Goal: Information Seeking & Learning: Learn about a topic

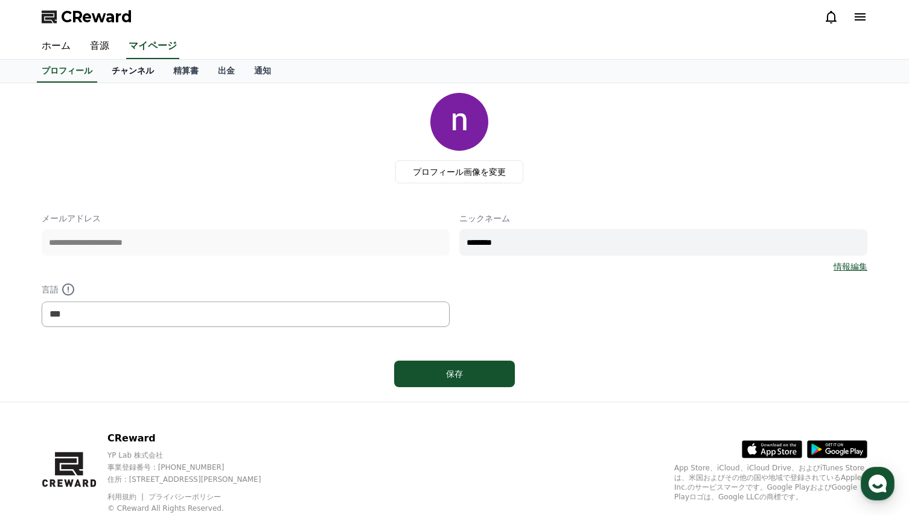
click at [112, 71] on link "チャンネル" at bounding box center [133, 71] width 62 height 23
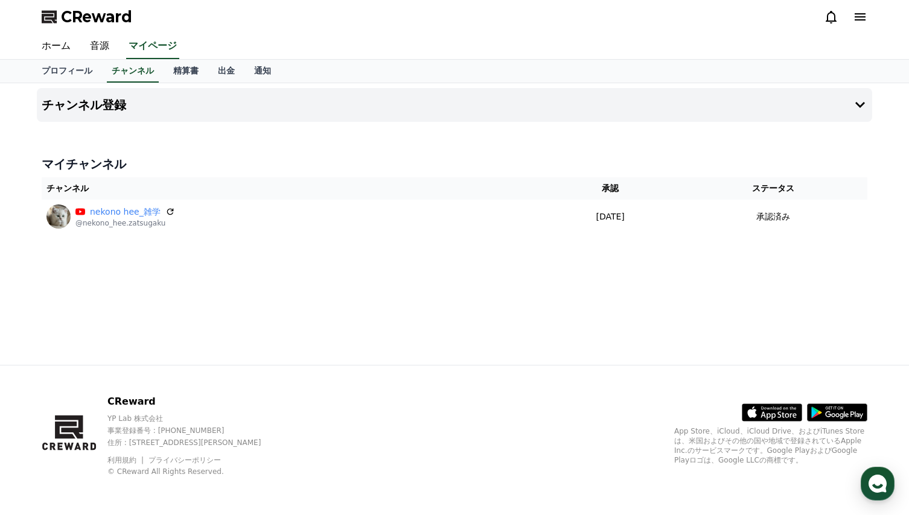
click at [861, 17] on icon at bounding box center [860, 16] width 11 height 7
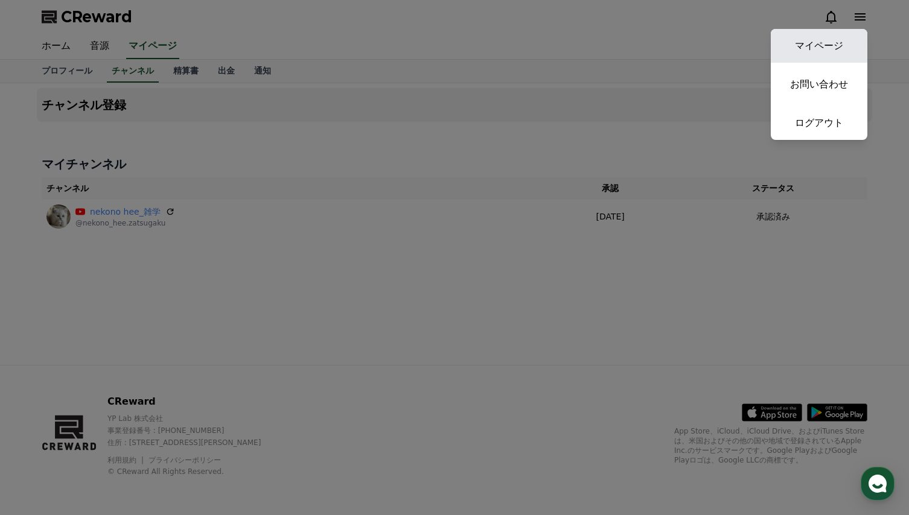
click at [821, 47] on link "マイページ" at bounding box center [819, 46] width 97 height 34
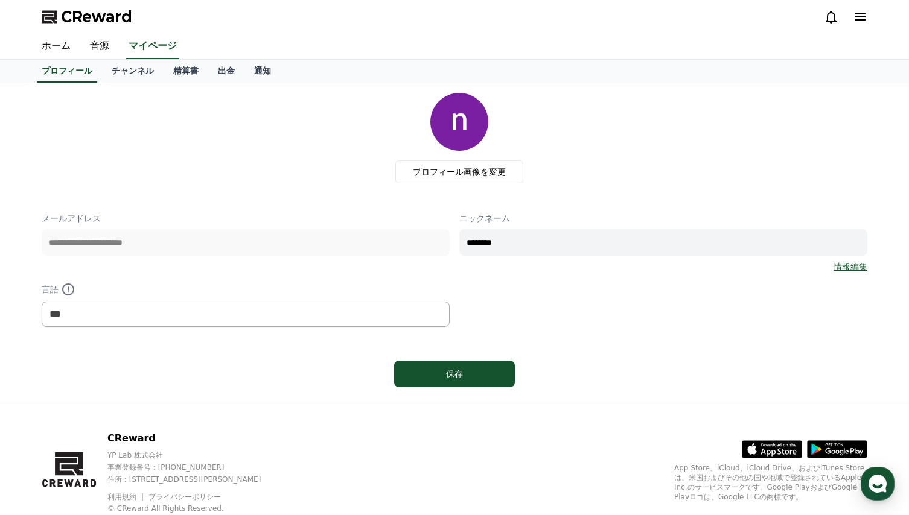
click at [204, 134] on div "プロフィール画像を変更" at bounding box center [459, 138] width 816 height 91
click at [123, 72] on link "チャンネル" at bounding box center [133, 71] width 62 height 23
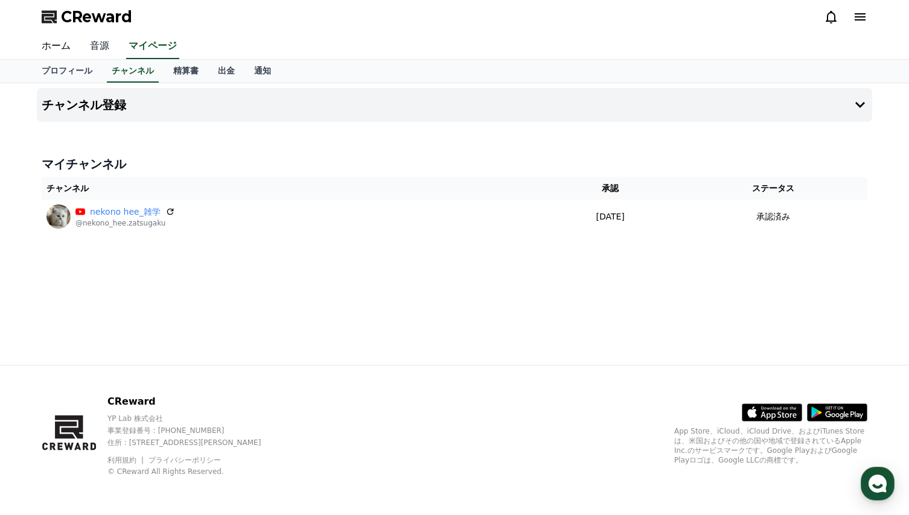
click at [97, 46] on link "音源" at bounding box center [99, 46] width 39 height 25
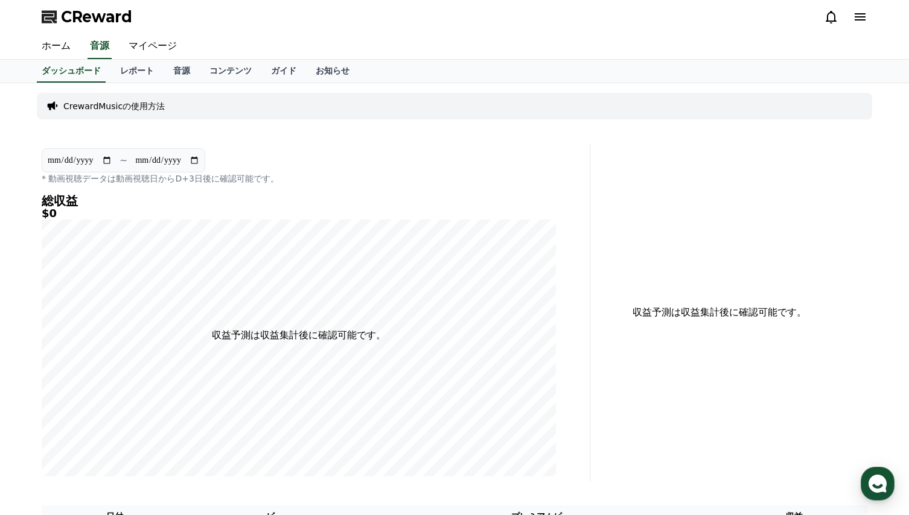
click at [107, 159] on input "**********" at bounding box center [79, 160] width 65 height 13
type input "**********"
click at [118, 71] on link "レポート" at bounding box center [136, 71] width 53 height 23
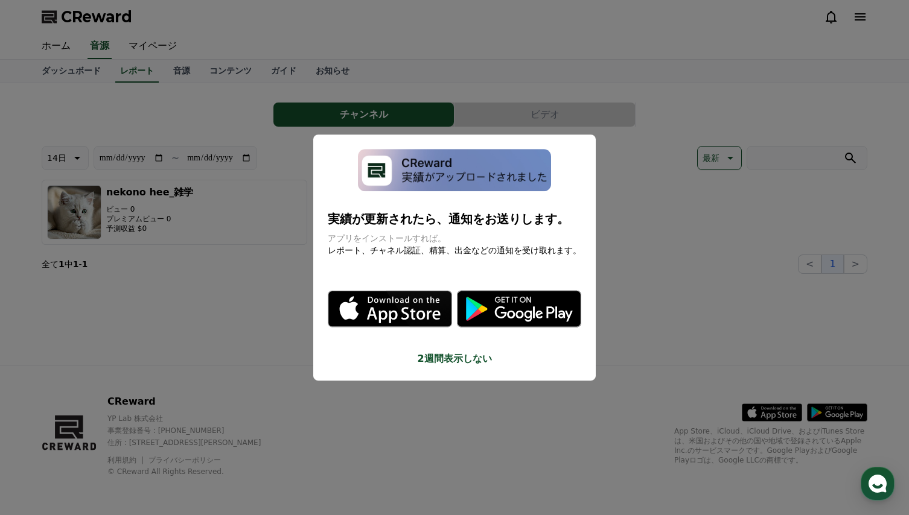
click at [242, 283] on button "close modal" at bounding box center [454, 257] width 909 height 515
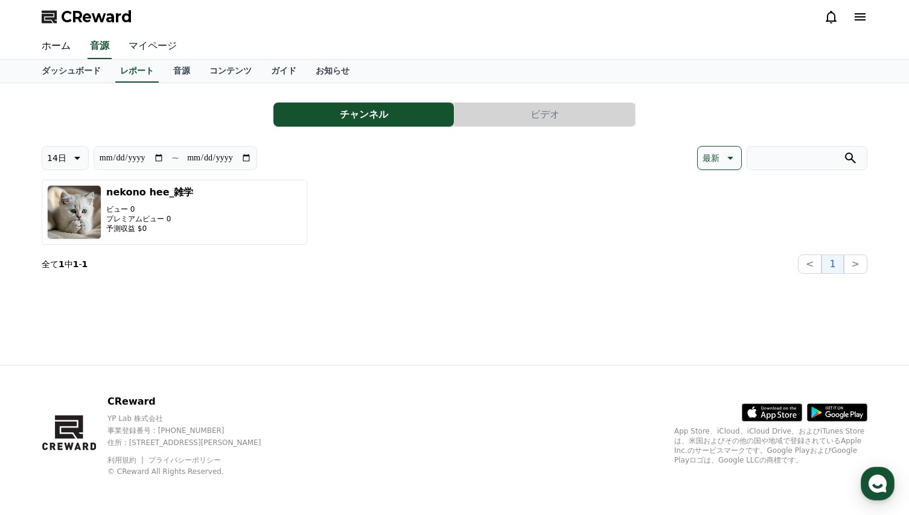
click at [143, 45] on link "マイページ" at bounding box center [153, 46] width 68 height 25
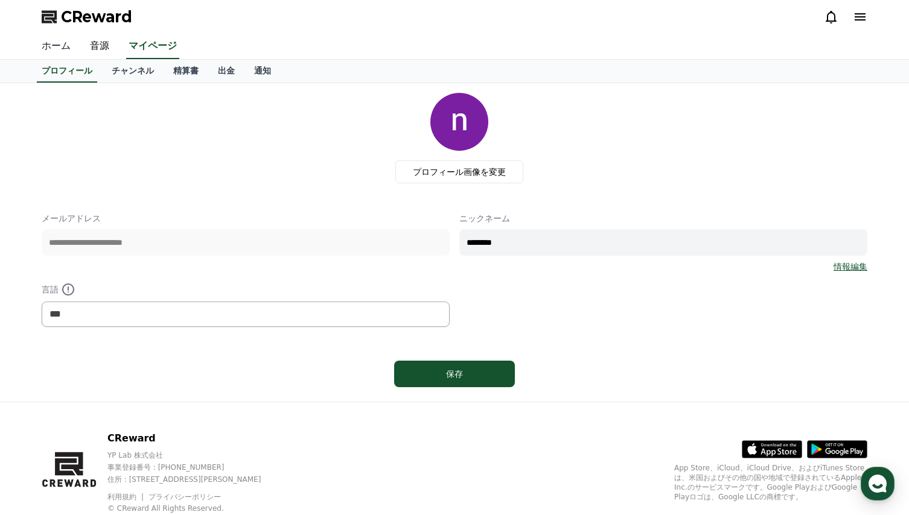
click at [54, 46] on link "ホーム" at bounding box center [56, 46] width 48 height 25
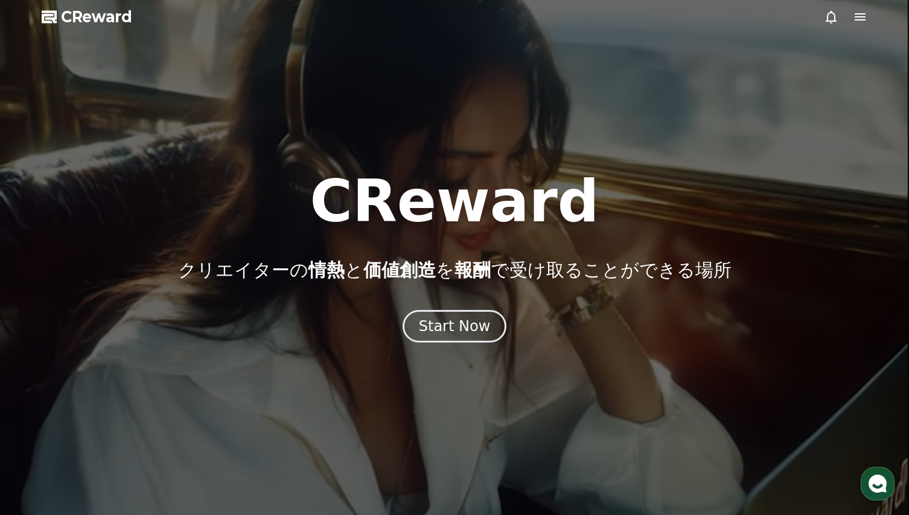
click at [858, 20] on icon at bounding box center [860, 16] width 11 height 7
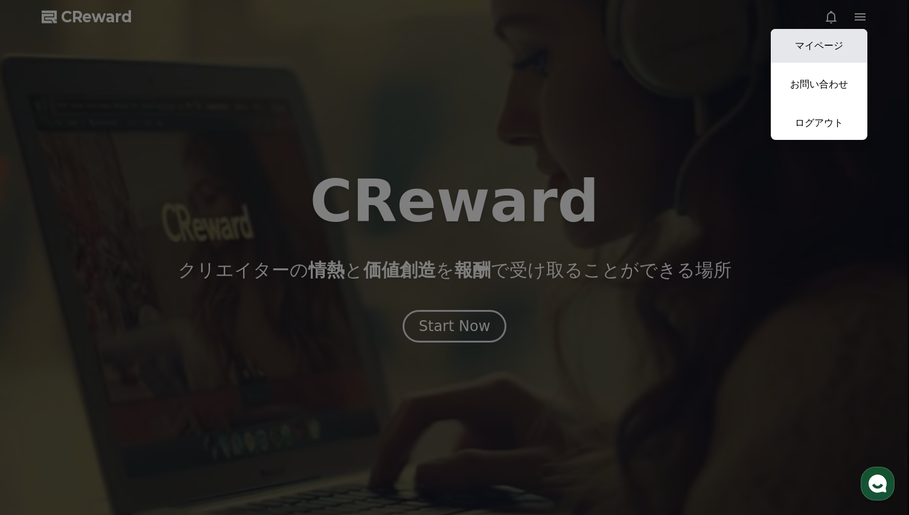
click at [809, 45] on link "マイページ" at bounding box center [819, 46] width 97 height 34
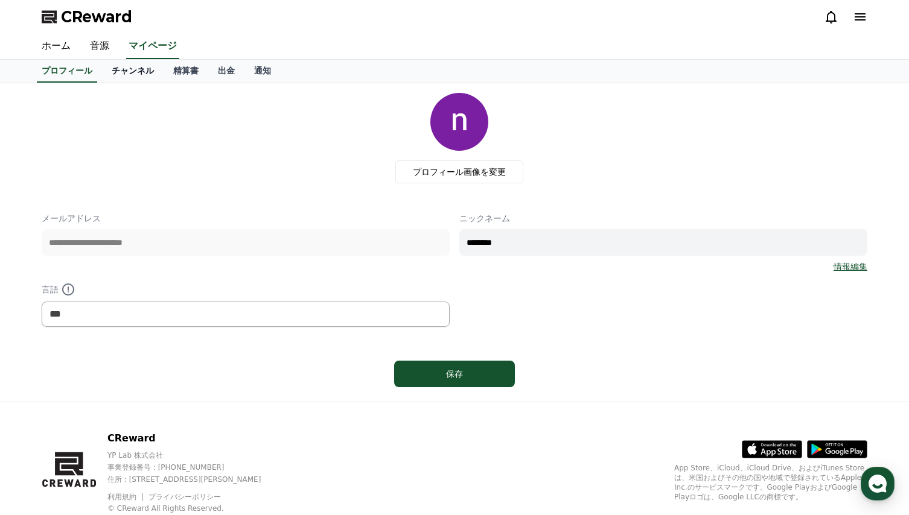
click at [118, 70] on link "チャンネル" at bounding box center [133, 71] width 62 height 23
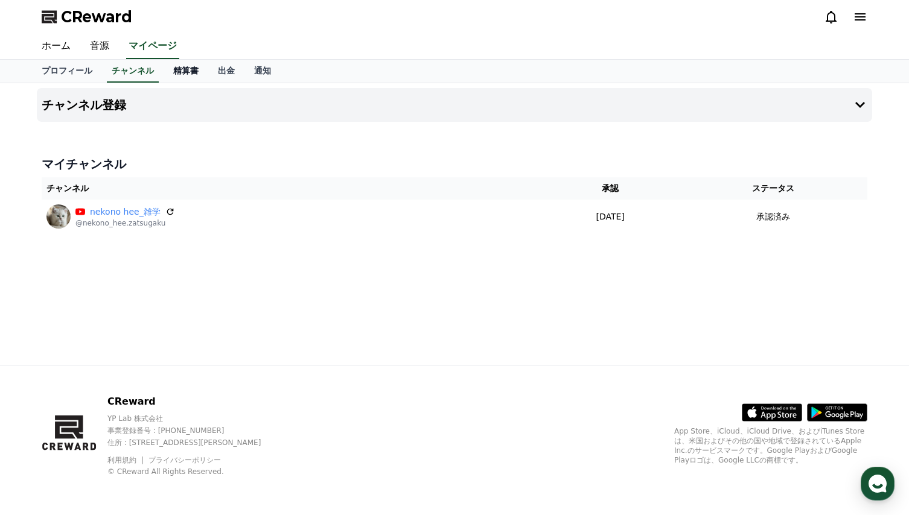
click at [164, 71] on link "精算書" at bounding box center [186, 71] width 45 height 23
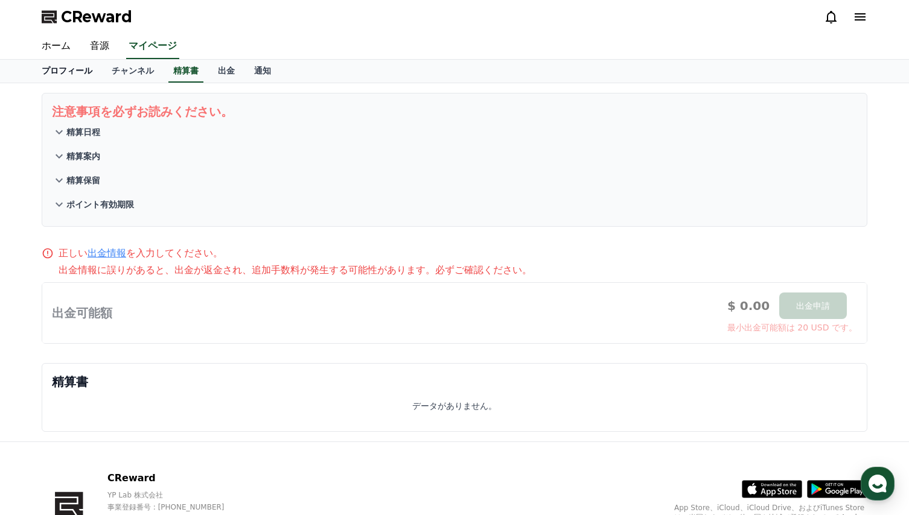
click at [56, 71] on link "プロフィール" at bounding box center [67, 71] width 70 height 23
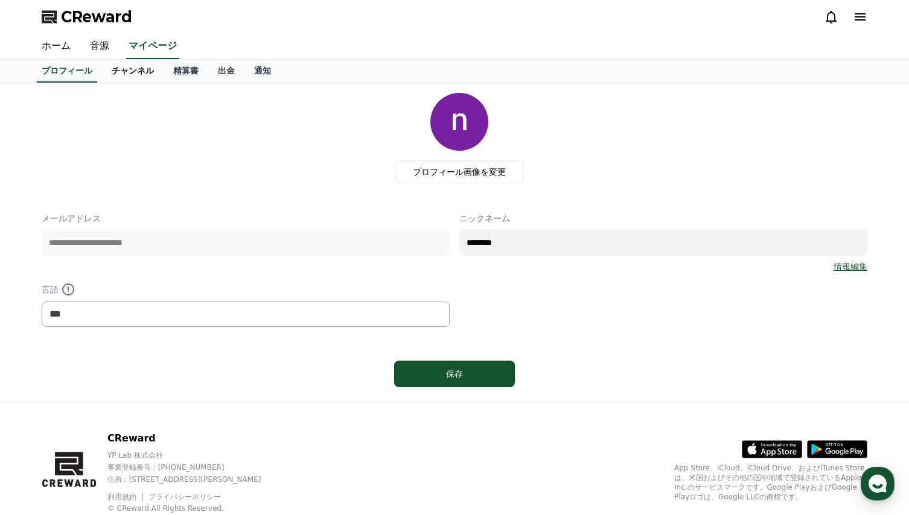
click at [112, 72] on link "チャンネル" at bounding box center [133, 71] width 62 height 23
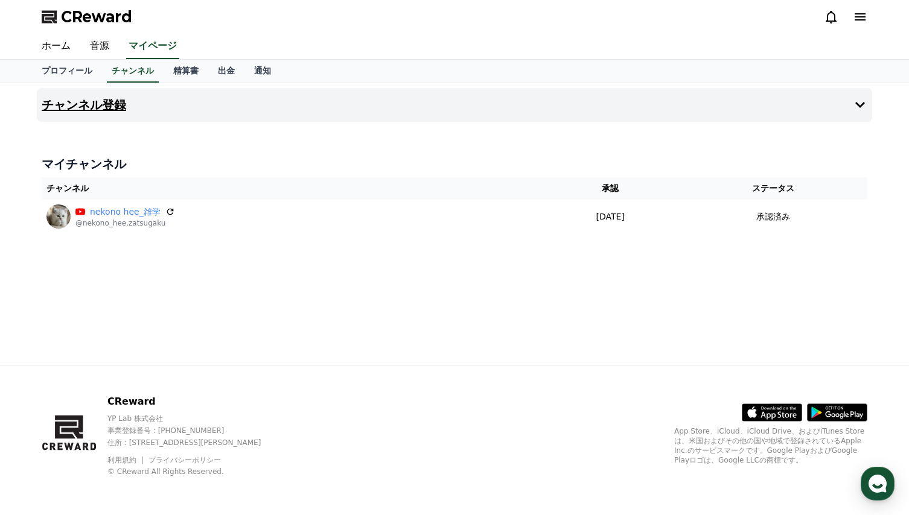
click at [378, 115] on button "チャンネル登録" at bounding box center [454, 105] width 835 height 34
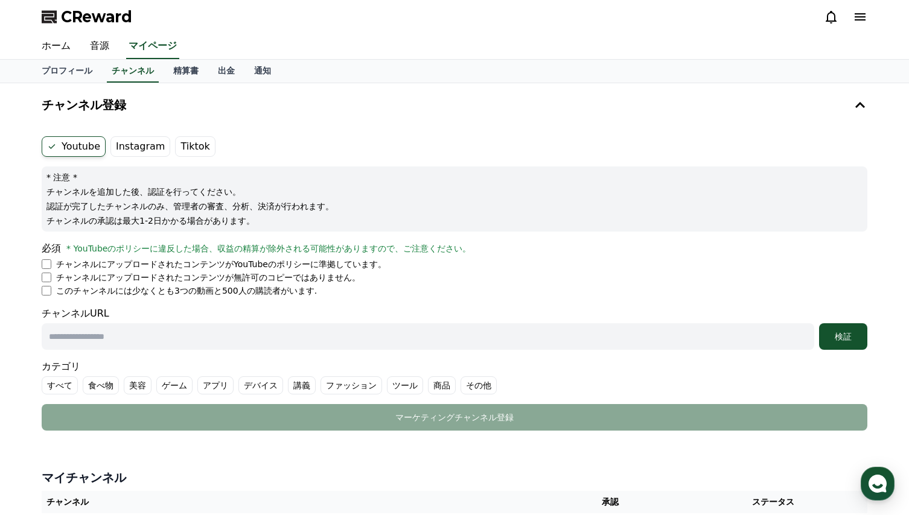
click at [134, 147] on label "Instagram" at bounding box center [140, 146] width 60 height 21
click at [186, 148] on label "Tiktok" at bounding box center [195, 146] width 40 height 21
click at [92, 46] on link "音源" at bounding box center [99, 46] width 39 height 25
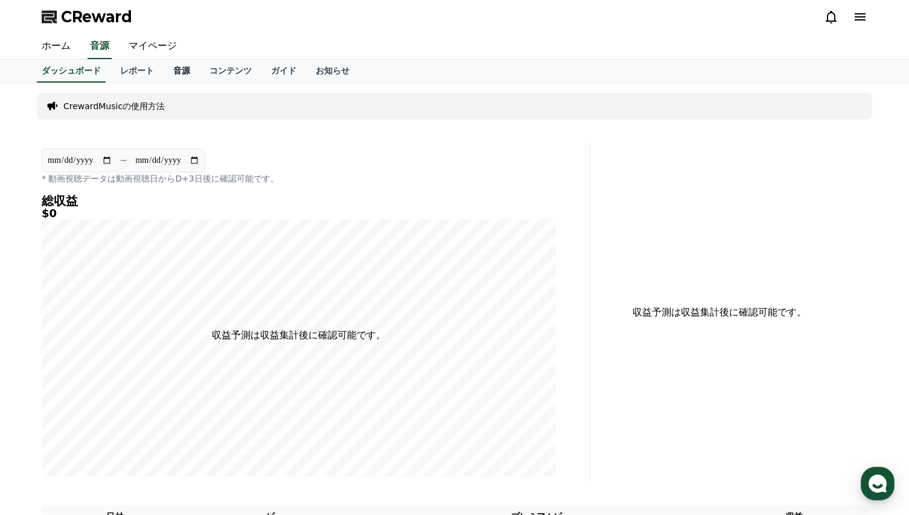
click at [164, 71] on link "音源" at bounding box center [182, 71] width 36 height 23
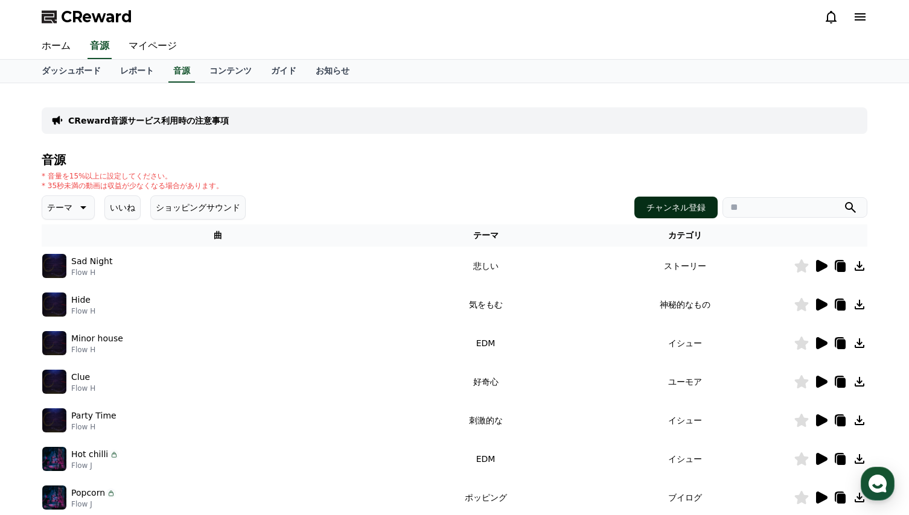
click at [692, 205] on button "チャンネル登録" at bounding box center [675, 208] width 83 height 22
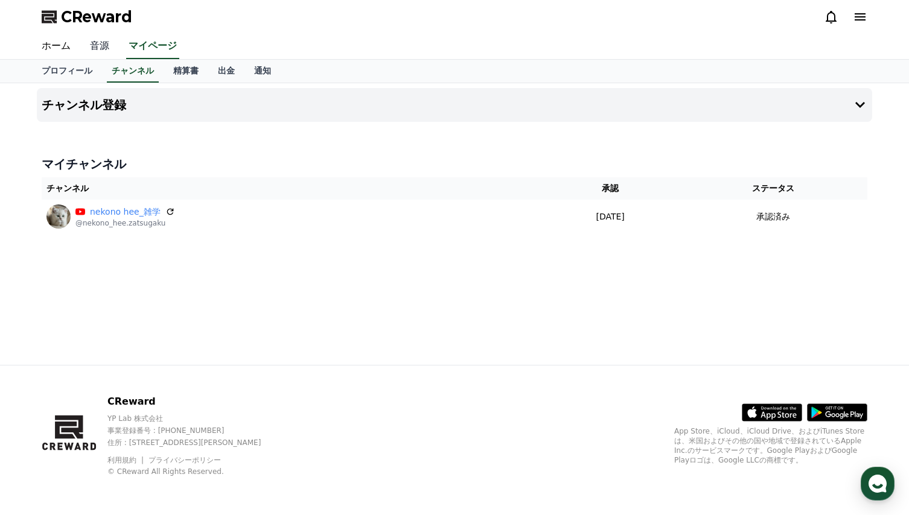
click at [96, 46] on link "音源" at bounding box center [99, 46] width 39 height 25
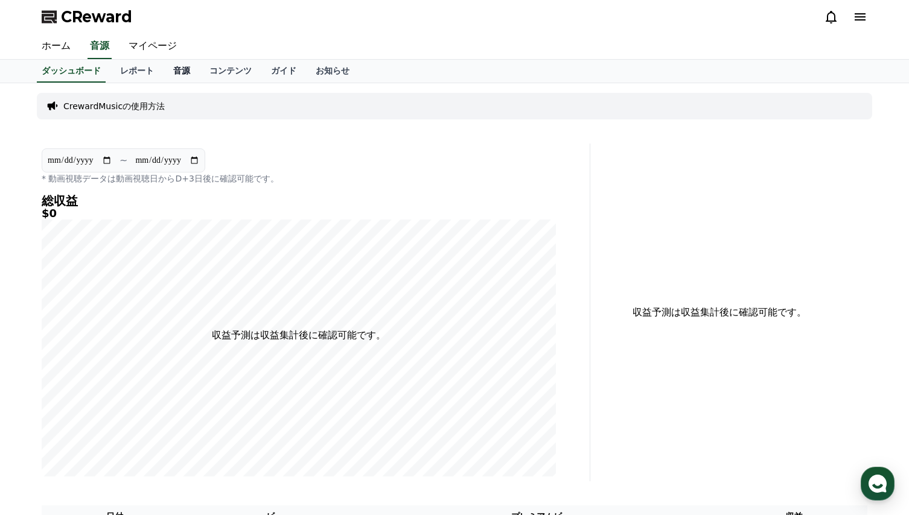
click at [164, 69] on link "音源" at bounding box center [182, 71] width 36 height 23
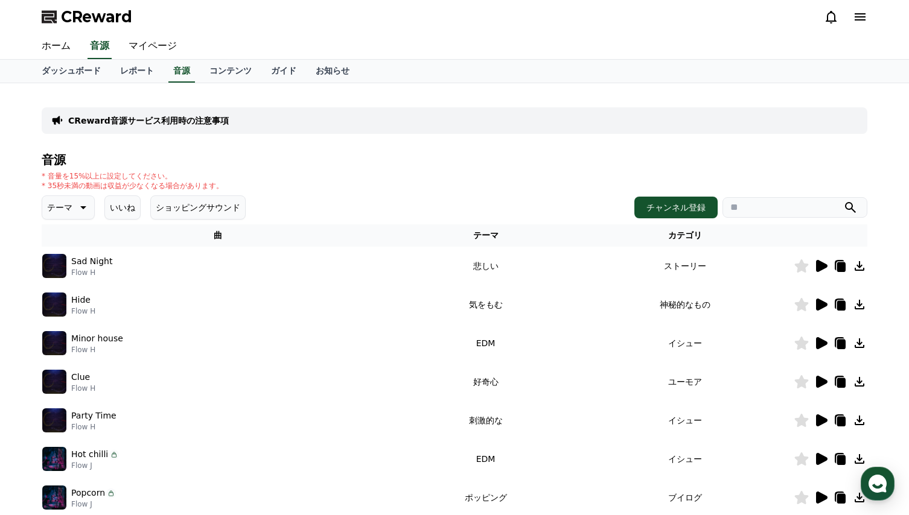
click at [168, 212] on button "ショッピングサウンド" at bounding box center [197, 208] width 95 height 24
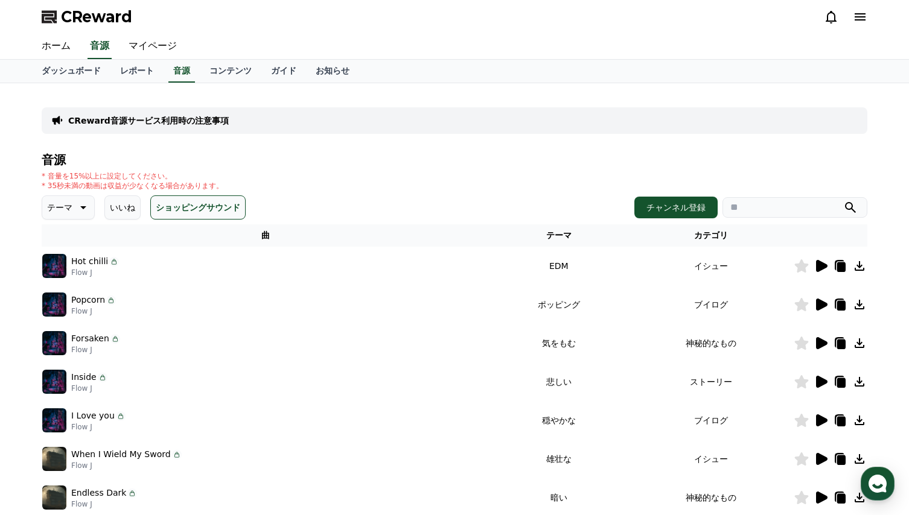
click at [55, 206] on p "テーマ" at bounding box center [59, 207] width 25 height 17
click at [279, 176] on div "* 音量を15%以上に設定してください。 * 35秒未満の動画は収益が少なくなる場合があります。" at bounding box center [455, 180] width 826 height 19
click at [55, 239] on button "全て" at bounding box center [56, 239] width 27 height 27
click at [61, 211] on p "テーマ" at bounding box center [59, 207] width 25 height 17
click at [283, 186] on div "* 音量を15%以上に設定してください。 * 35秒未満の動画は収益が少なくなる場合があります。" at bounding box center [455, 180] width 826 height 19
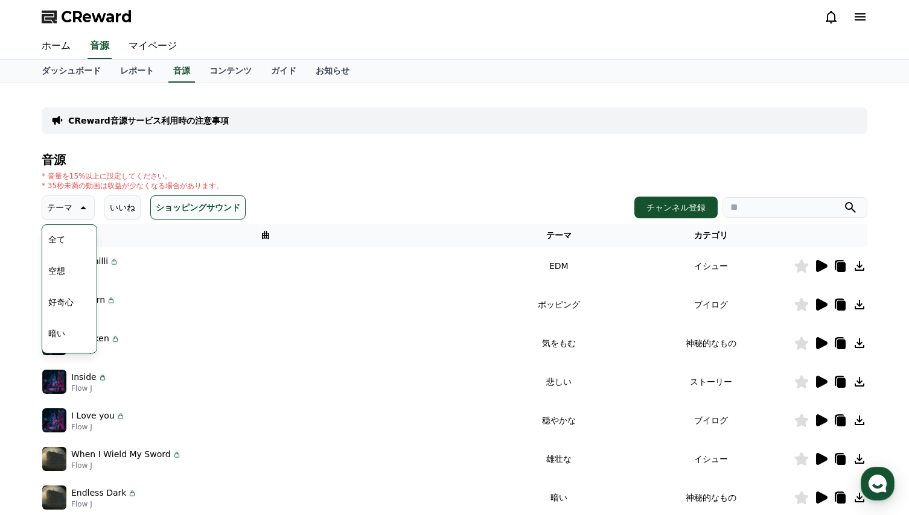
click at [59, 239] on button "全て" at bounding box center [56, 239] width 27 height 27
click at [109, 206] on button "いいね" at bounding box center [122, 208] width 36 height 24
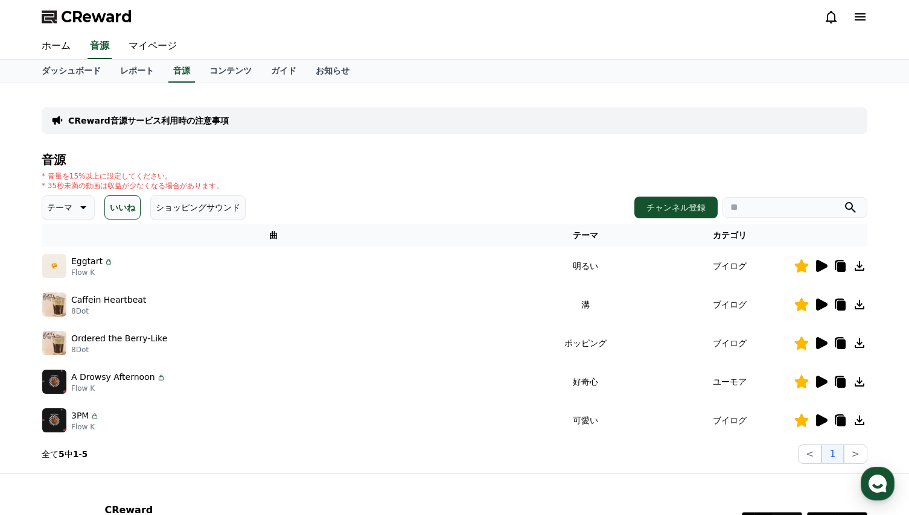
click at [819, 343] on icon at bounding box center [821, 343] width 11 height 12
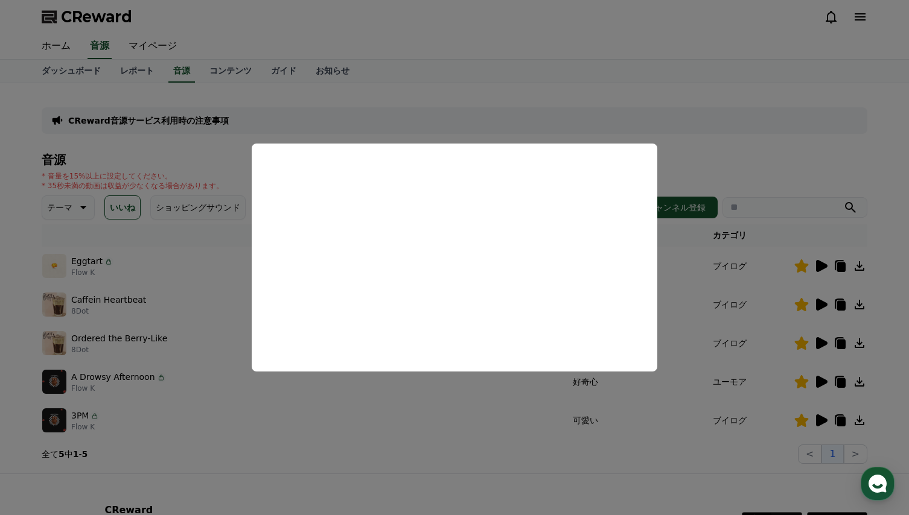
click at [683, 307] on button "close modal" at bounding box center [454, 257] width 909 height 515
